Goal: Task Accomplishment & Management: Use online tool/utility

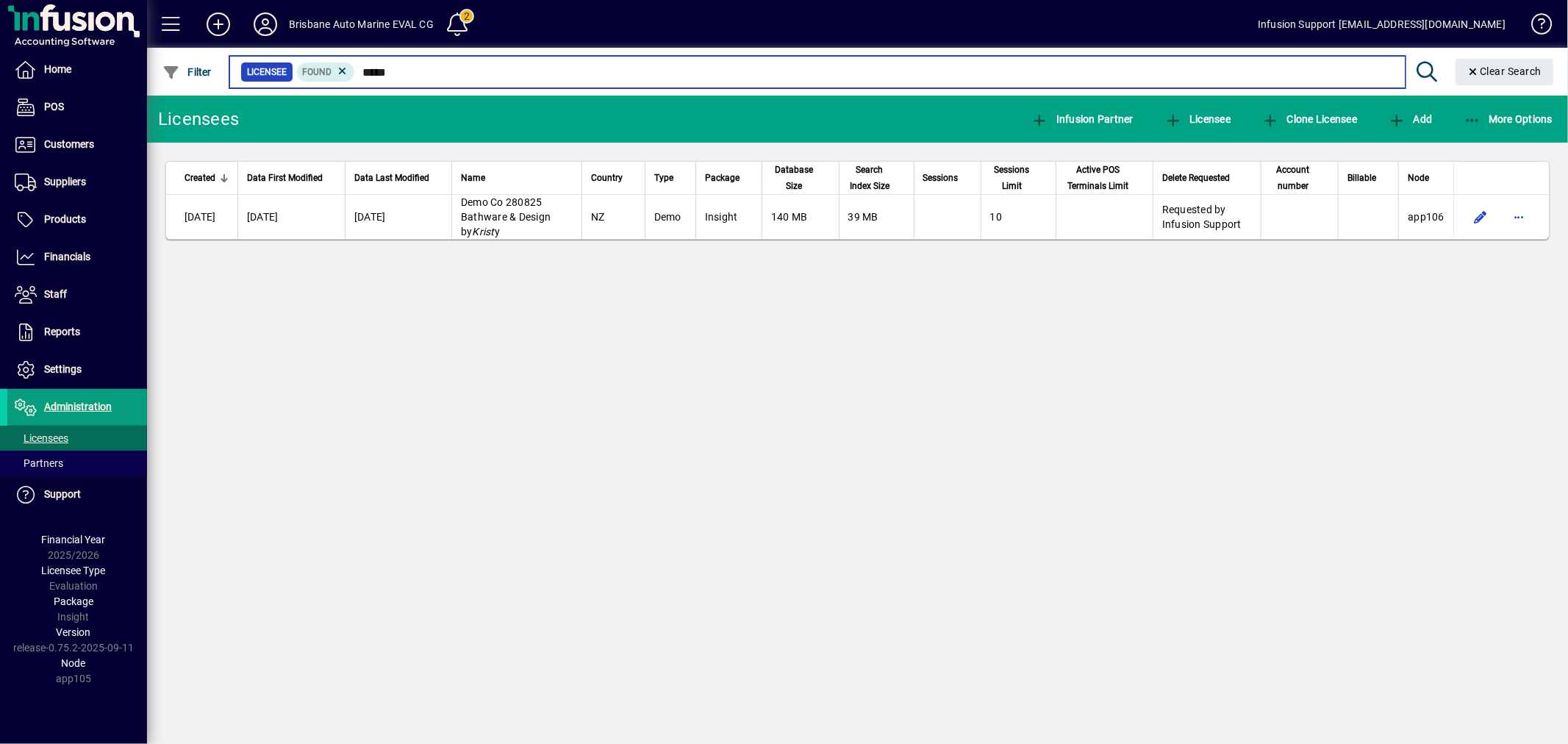
drag, startPoint x: 405, startPoint y: 71, endPoint x: 236, endPoint y: 35, distance: 172.8
click at [236, 35] on mat-toolbar "Brisbane Auto Marine EVAL CG 2 Infusion Support support@infusionsoftware.co.nz …" at bounding box center [857, 48] width 1421 height 96
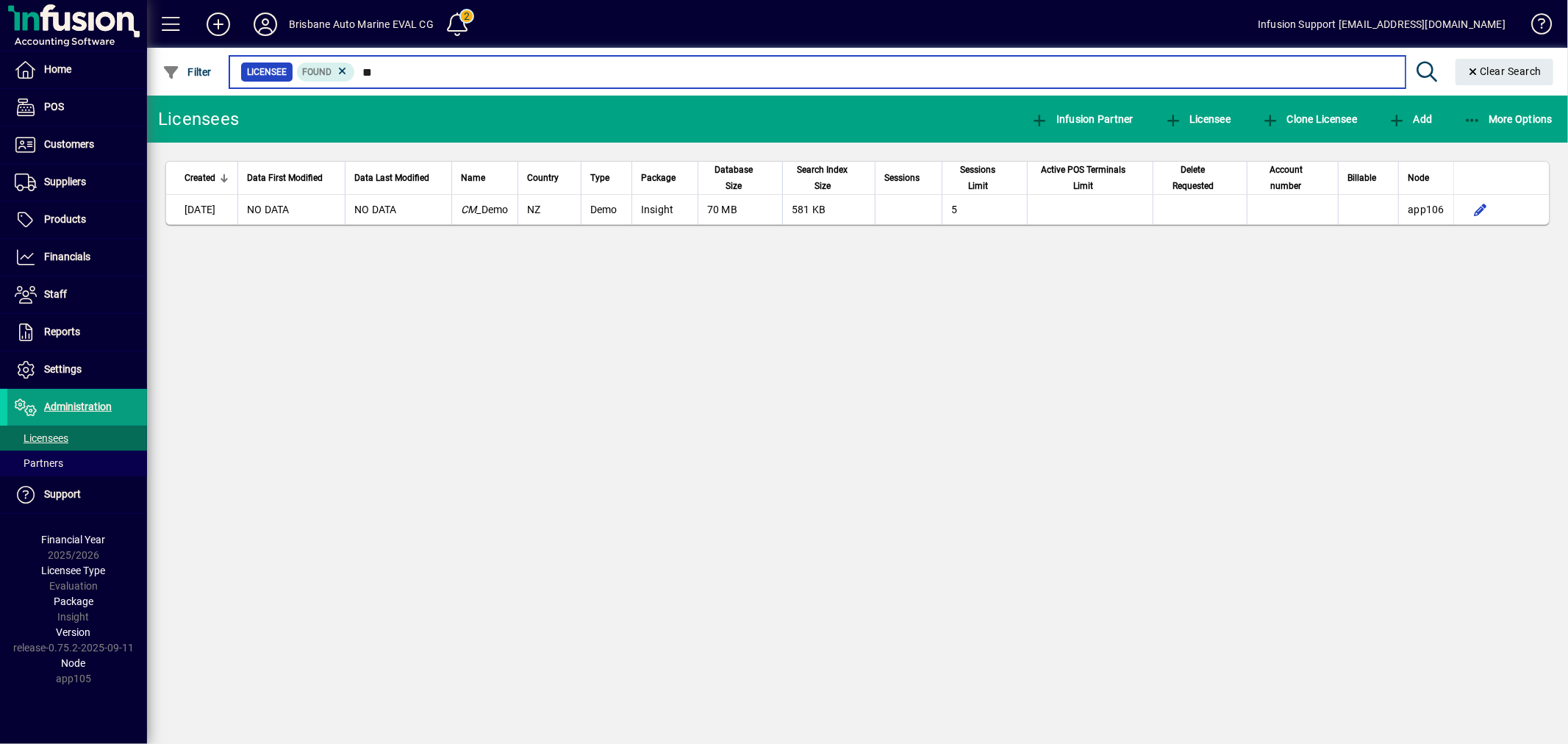
drag, startPoint x: 406, startPoint y: 71, endPoint x: 232, endPoint y: 23, distance: 180.5
click at [232, 23] on mat-toolbar "Brisbane Auto Marine EVAL CG 2 Infusion Support support@infusionsoftware.co.nz …" at bounding box center [857, 48] width 1421 height 96
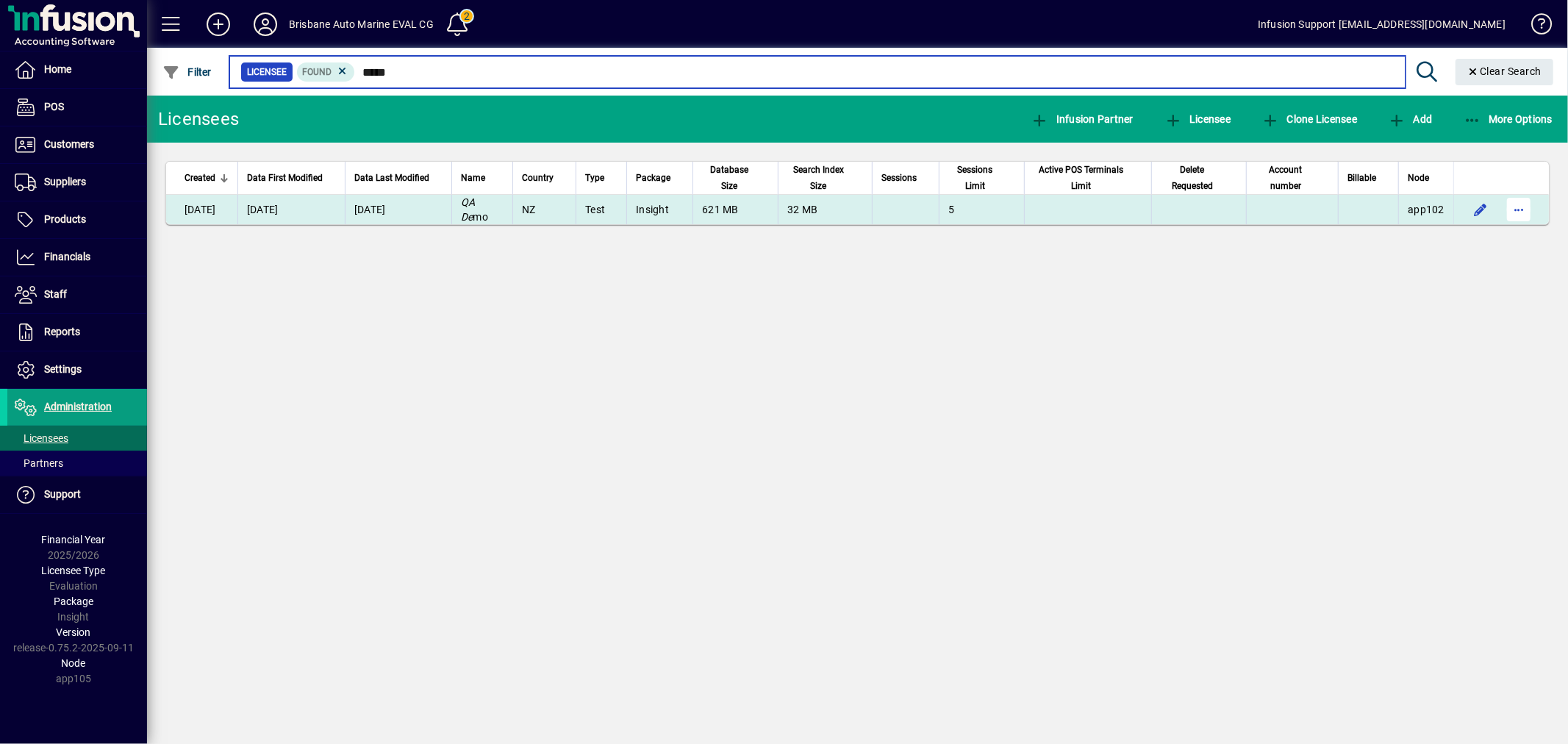
type input "*****"
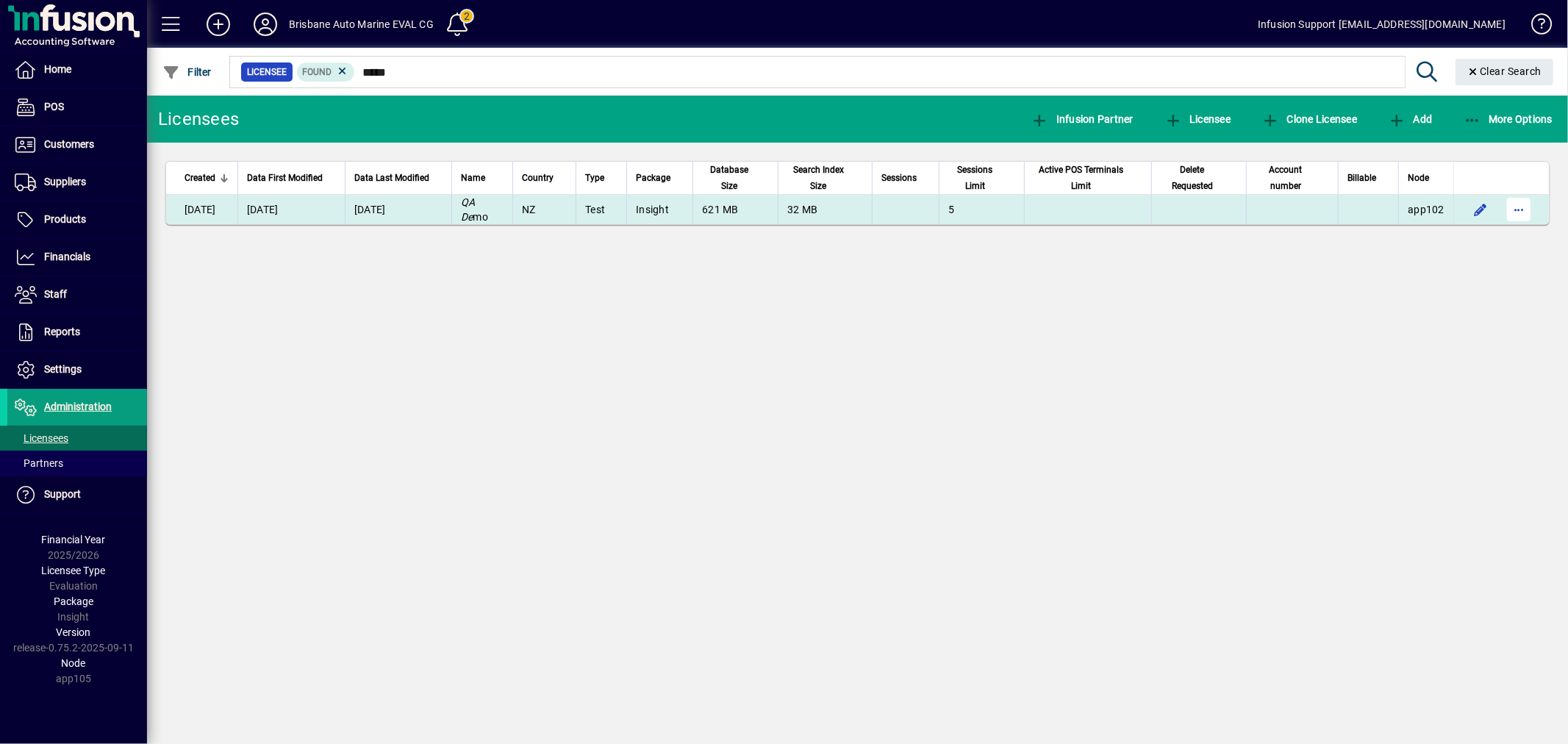
click at [1516, 203] on span "button" at bounding box center [1519, 210] width 35 height 35
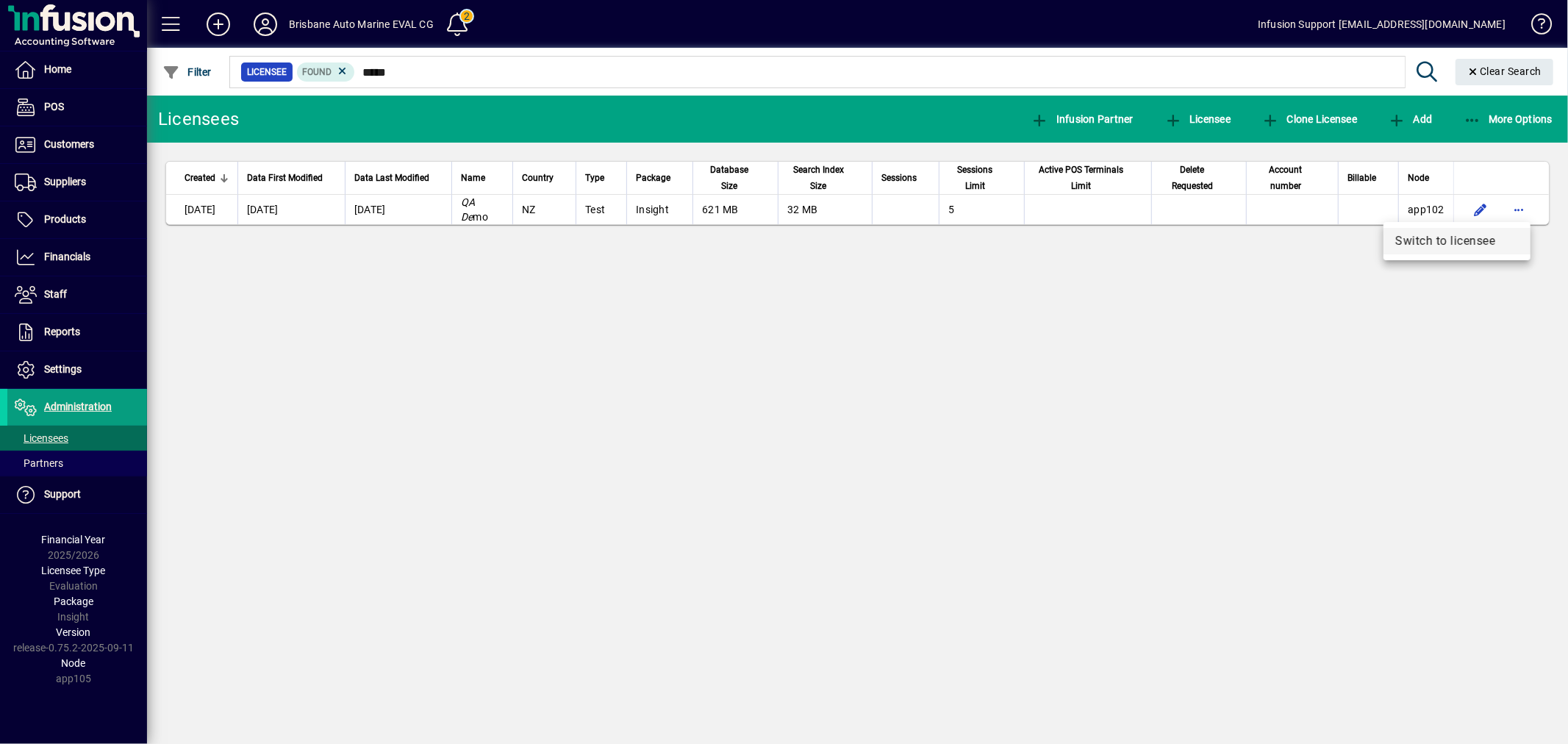
click at [1439, 232] on span "Switch to licensee" at bounding box center [1457, 241] width 124 height 18
